Goal: Information Seeking & Learning: Check status

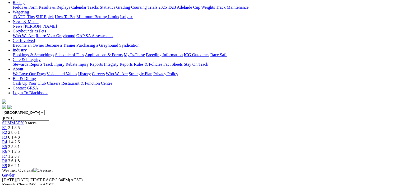
scroll to position [53, 0]
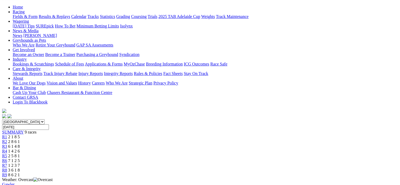
click at [7, 140] on span "R2" at bounding box center [4, 142] width 5 height 4
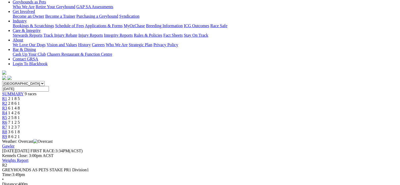
scroll to position [79, 0]
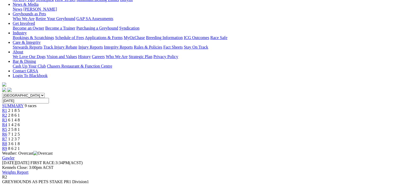
click at [157, 118] on div "R3 6 1 4 8" at bounding box center [200, 120] width 396 height 5
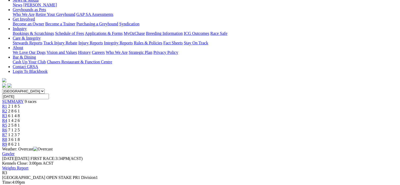
scroll to position [53, 0]
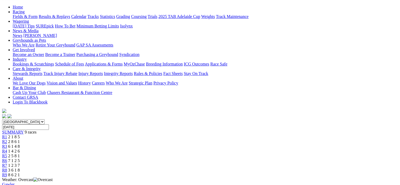
click at [7, 149] on span "R4" at bounding box center [4, 151] width 5 height 4
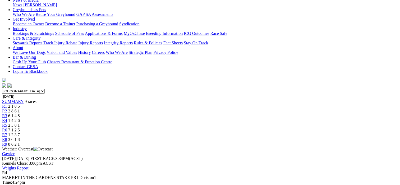
scroll to position [53, 0]
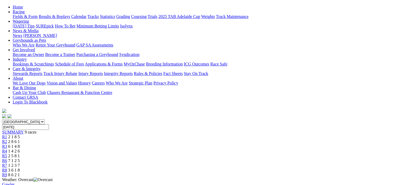
click at [7, 154] on span "R5" at bounding box center [4, 156] width 5 height 4
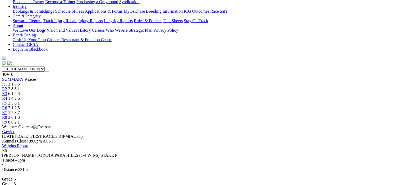
scroll to position [53, 0]
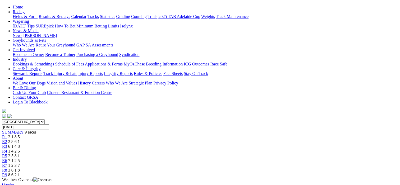
click at [7, 159] on span "R6" at bounding box center [4, 161] width 5 height 4
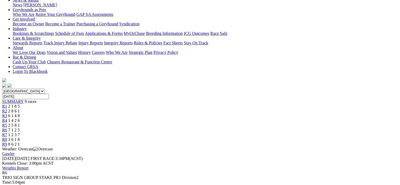
scroll to position [53, 0]
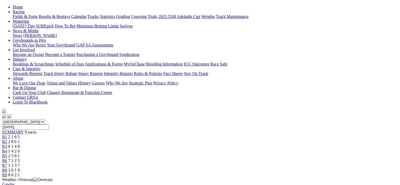
click at [7, 163] on span "R7" at bounding box center [4, 165] width 5 height 4
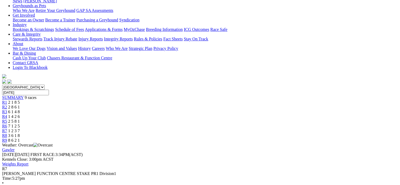
scroll to position [79, 0]
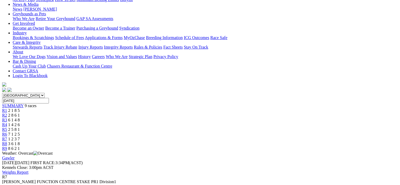
click at [7, 142] on span "R8" at bounding box center [4, 144] width 5 height 4
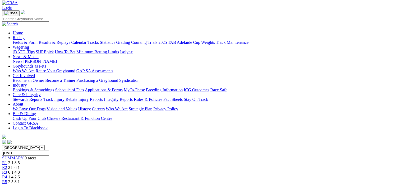
scroll to position [26, 0]
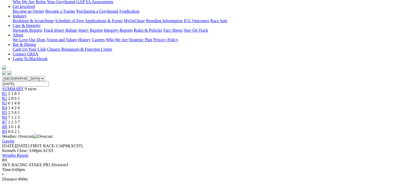
scroll to position [106, 0]
